Goal: Task Accomplishment & Management: Manage account settings

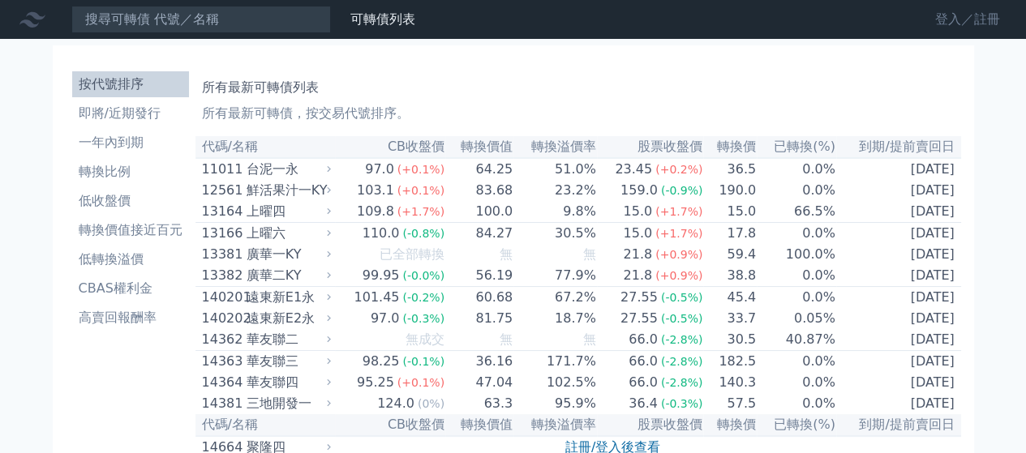
click at [943, 11] on link "登入／註冊" at bounding box center [967, 19] width 91 height 26
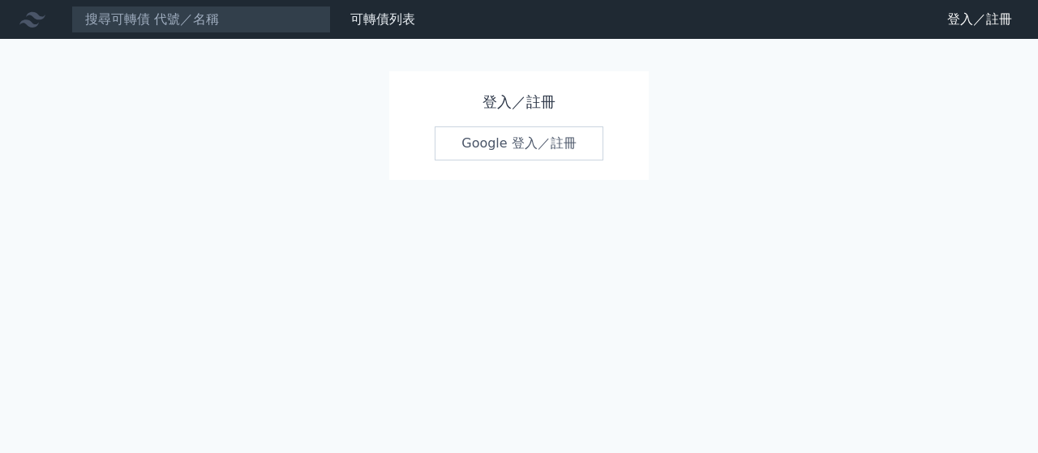
click at [486, 135] on link "Google 登入／註冊" at bounding box center [519, 143] width 169 height 34
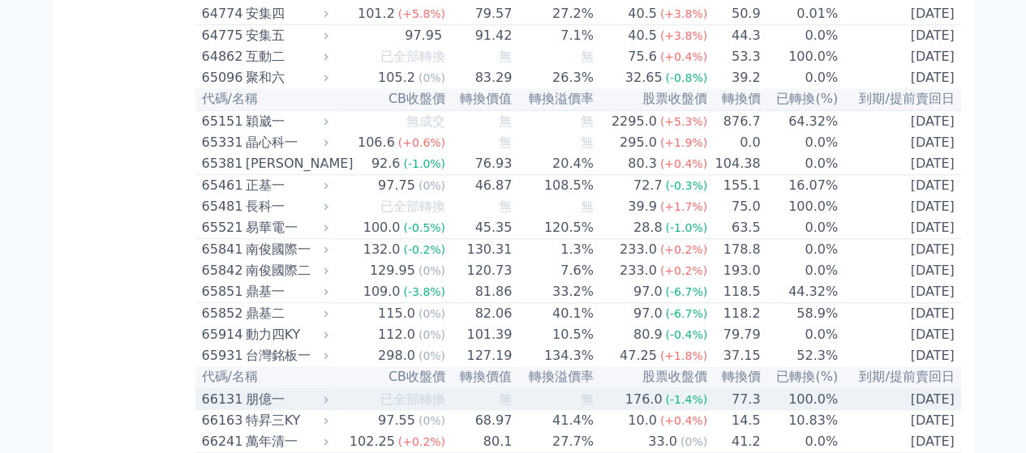
scroll to position [6999, 0]
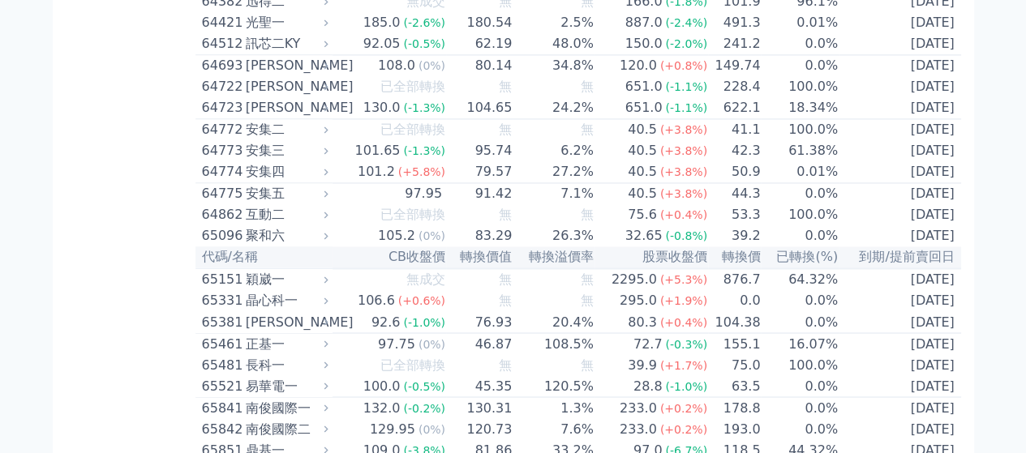
scroll to position [7378, 0]
